Goal: Task Accomplishment & Management: Complete application form

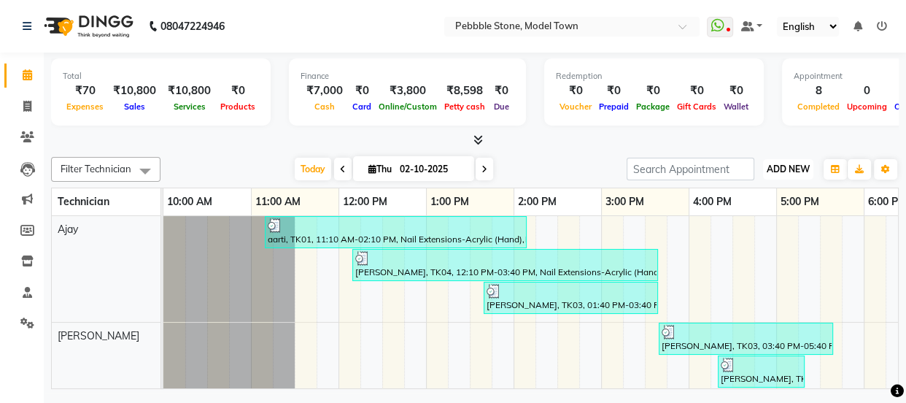
click at [780, 170] on span "ADD NEW" at bounding box center [788, 168] width 43 height 11
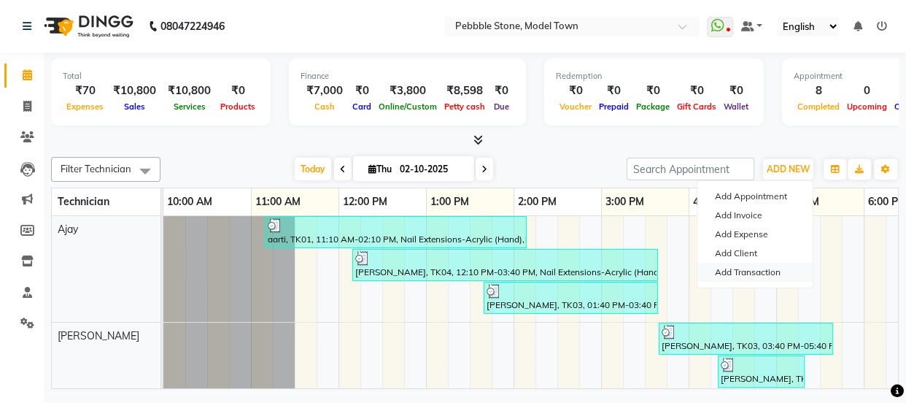
click at [742, 271] on link "Add Transaction" at bounding box center [754, 272] width 115 height 19
select select "direct"
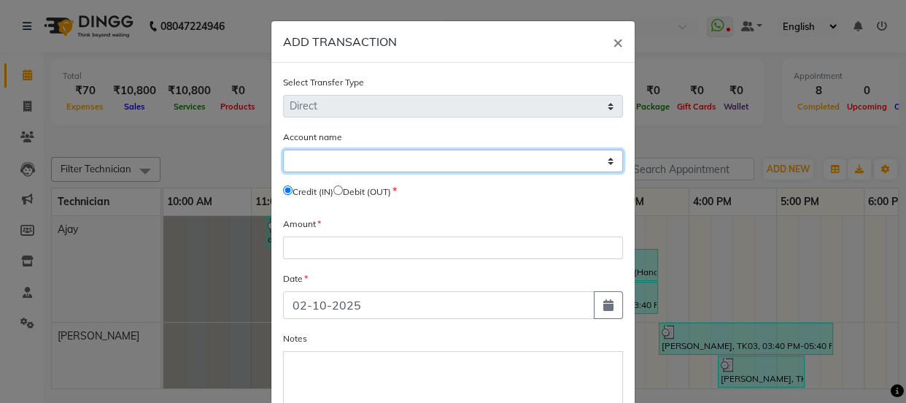
click at [322, 157] on select "Select [PERSON_NAME] Cash Default Account" at bounding box center [453, 161] width 340 height 23
select select "7952"
click at [283, 150] on select "Select [PERSON_NAME] Cash Default Account" at bounding box center [453, 161] width 340 height 23
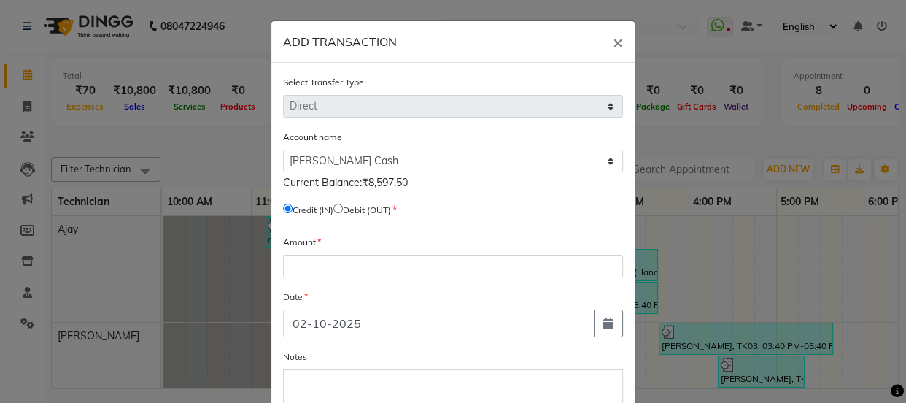
click at [339, 208] on input "radio" at bounding box center [337, 207] width 9 height 9
radio input "true"
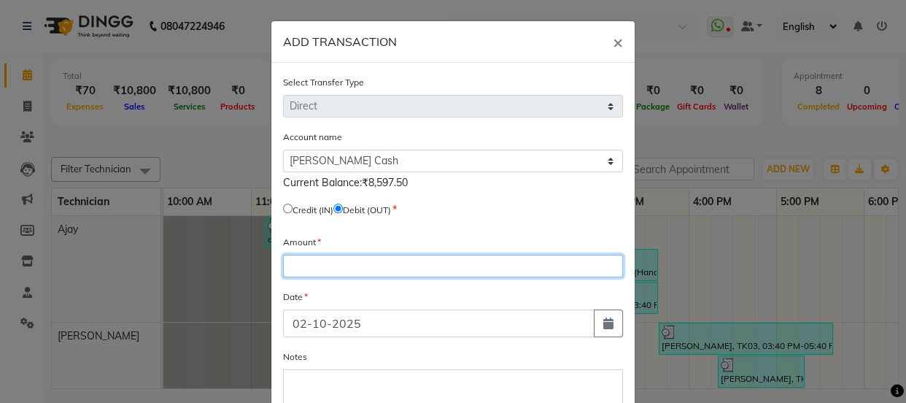
click at [309, 270] on input "number" at bounding box center [453, 266] width 340 height 23
type input "7000"
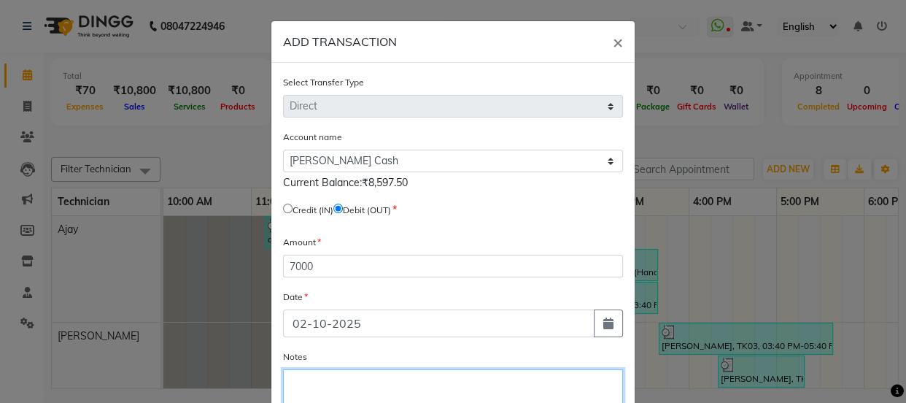
click at [301, 379] on textarea "Notes" at bounding box center [453, 400] width 340 height 63
type textarea "500/14"
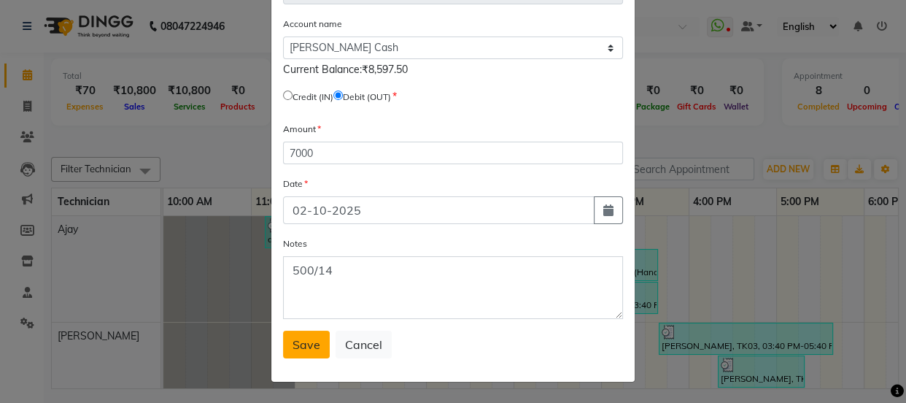
click at [292, 343] on span "Save" at bounding box center [306, 344] width 28 height 15
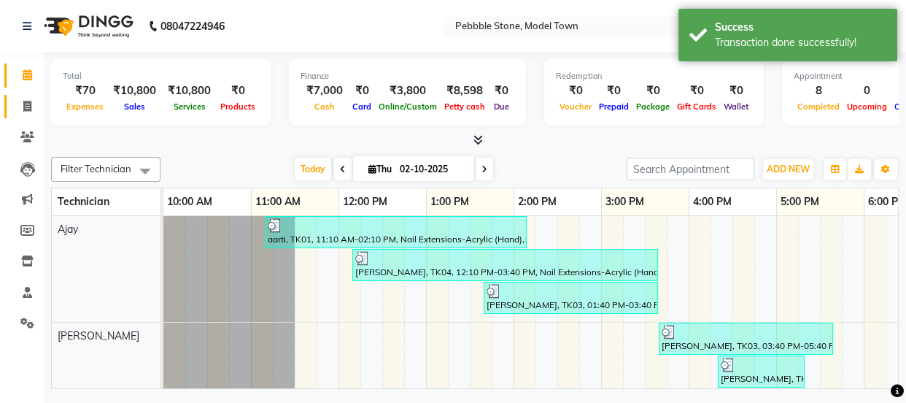
click at [26, 103] on icon at bounding box center [27, 106] width 8 height 11
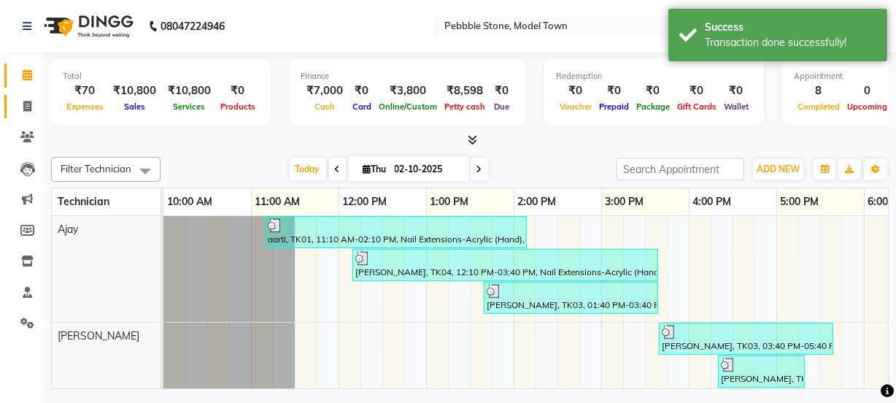
select select "service"
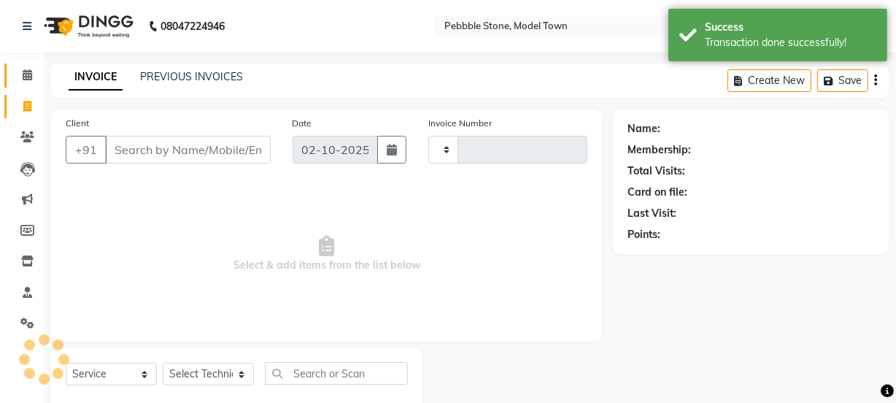
type input "0319"
select select "8684"
click at [28, 68] on span at bounding box center [28, 75] width 26 height 17
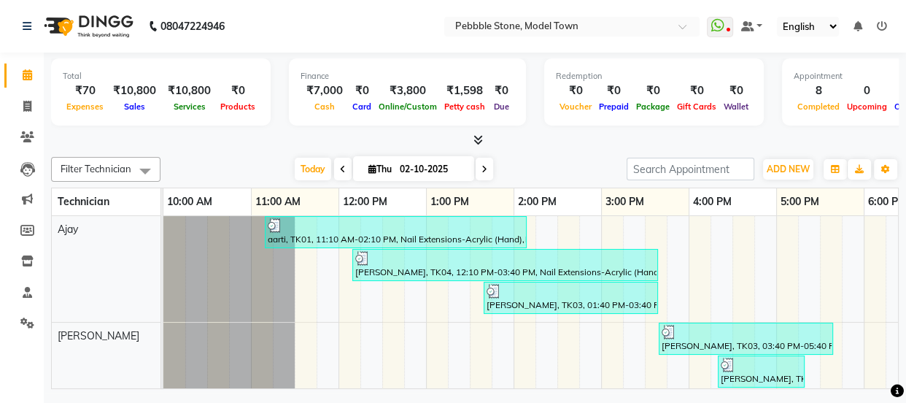
click at [474, 139] on icon at bounding box center [477, 139] width 9 height 11
